Goal: Task Accomplishment & Management: Manage account settings

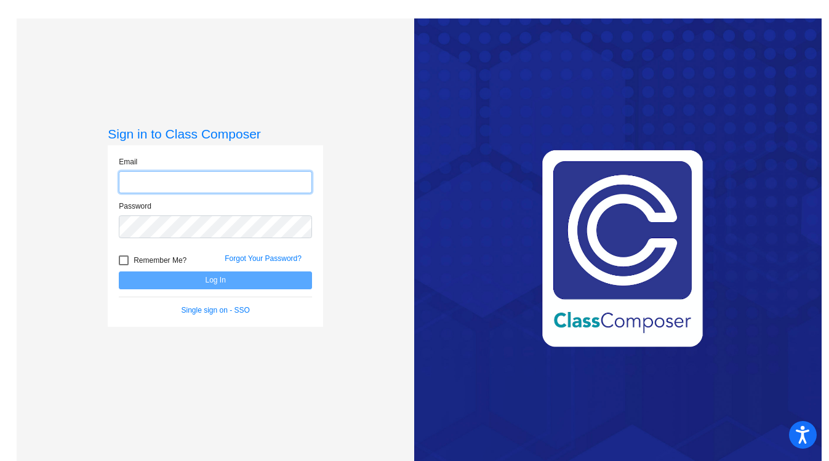
type input "[EMAIL_ADDRESS][DOMAIN_NAME]"
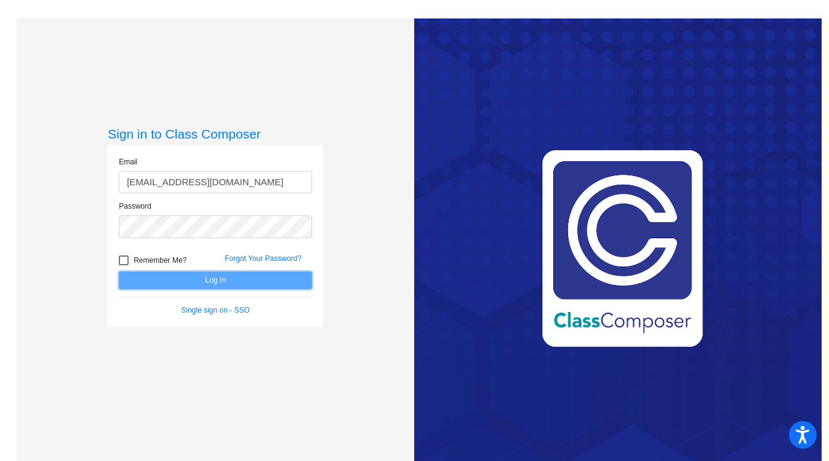
click at [243, 278] on button "Log In" at bounding box center [215, 281] width 193 height 18
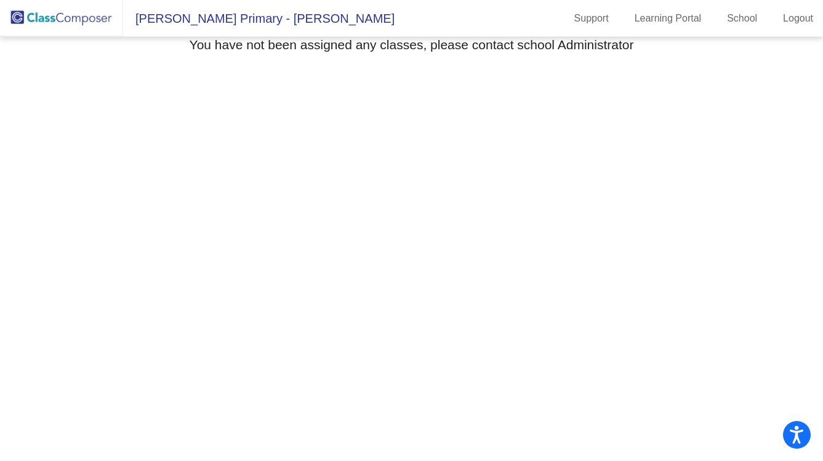
click at [176, 25] on span "[PERSON_NAME] Primary - [PERSON_NAME]" at bounding box center [259, 19] width 272 height 20
click at [164, 18] on span "[PERSON_NAME] Primary - [PERSON_NAME]" at bounding box center [259, 19] width 272 height 20
click at [69, 18] on img at bounding box center [61, 18] width 123 height 36
click at [733, 14] on link "School" at bounding box center [742, 19] width 50 height 20
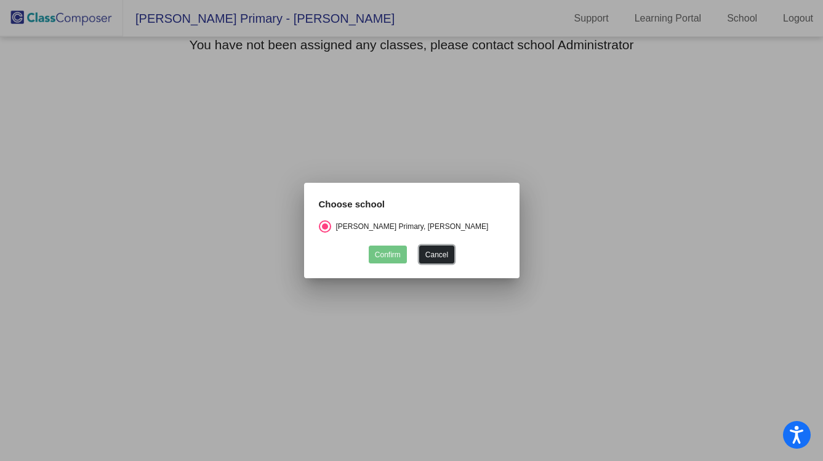
click at [432, 257] on button "Cancel" at bounding box center [436, 255] width 35 height 18
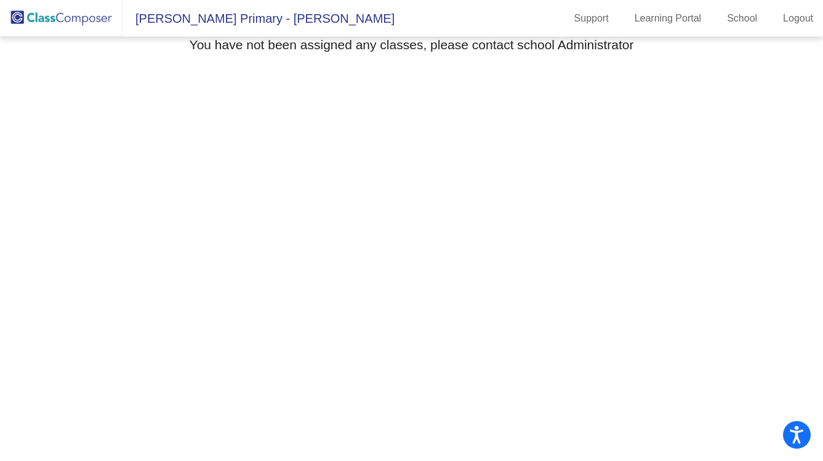
click at [164, 18] on span "[PERSON_NAME] Primary - [PERSON_NAME]" at bounding box center [259, 19] width 272 height 20
click at [97, 18] on img at bounding box center [61, 18] width 123 height 36
click at [31, 20] on img at bounding box center [61, 18] width 123 height 36
click at [584, 20] on link "Support" at bounding box center [592, 19] width 54 height 20
click at [735, 21] on link "School" at bounding box center [742, 19] width 50 height 20
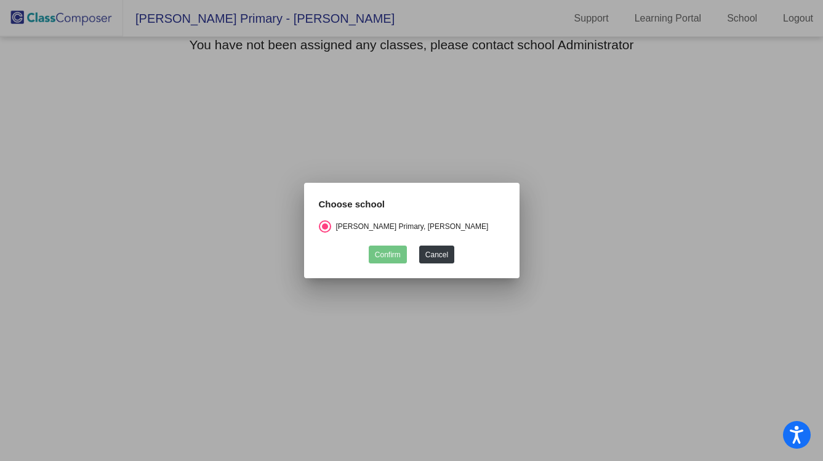
click at [326, 226] on div "Select an option" at bounding box center [325, 227] width 6 height 6
click at [325, 233] on input "[PERSON_NAME] Primary, [PERSON_NAME]" at bounding box center [325, 233] width 1 height 1
click at [336, 231] on div "[PERSON_NAME] Primary, [PERSON_NAME]" at bounding box center [410, 226] width 158 height 11
click at [325, 233] on input "[PERSON_NAME] Primary, [PERSON_NAME]" at bounding box center [325, 233] width 1 height 1
click at [430, 257] on button "Cancel" at bounding box center [436, 255] width 35 height 18
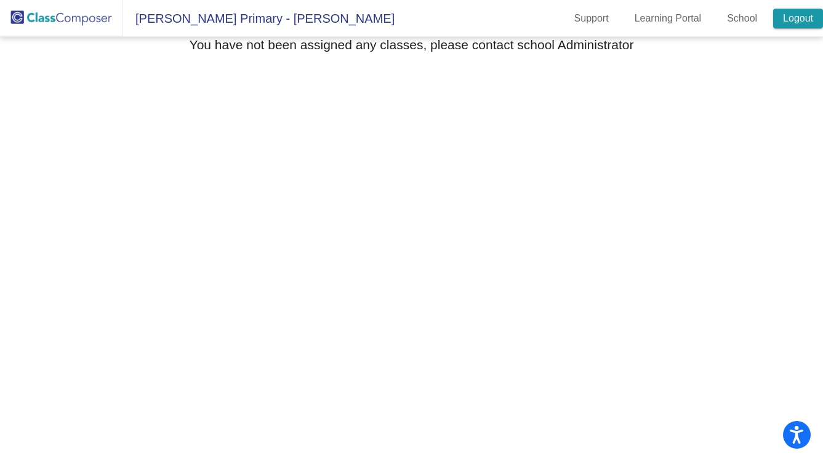
click at [783, 25] on link "Logout" at bounding box center [798, 19] width 50 height 20
